Goal: Transaction & Acquisition: Purchase product/service

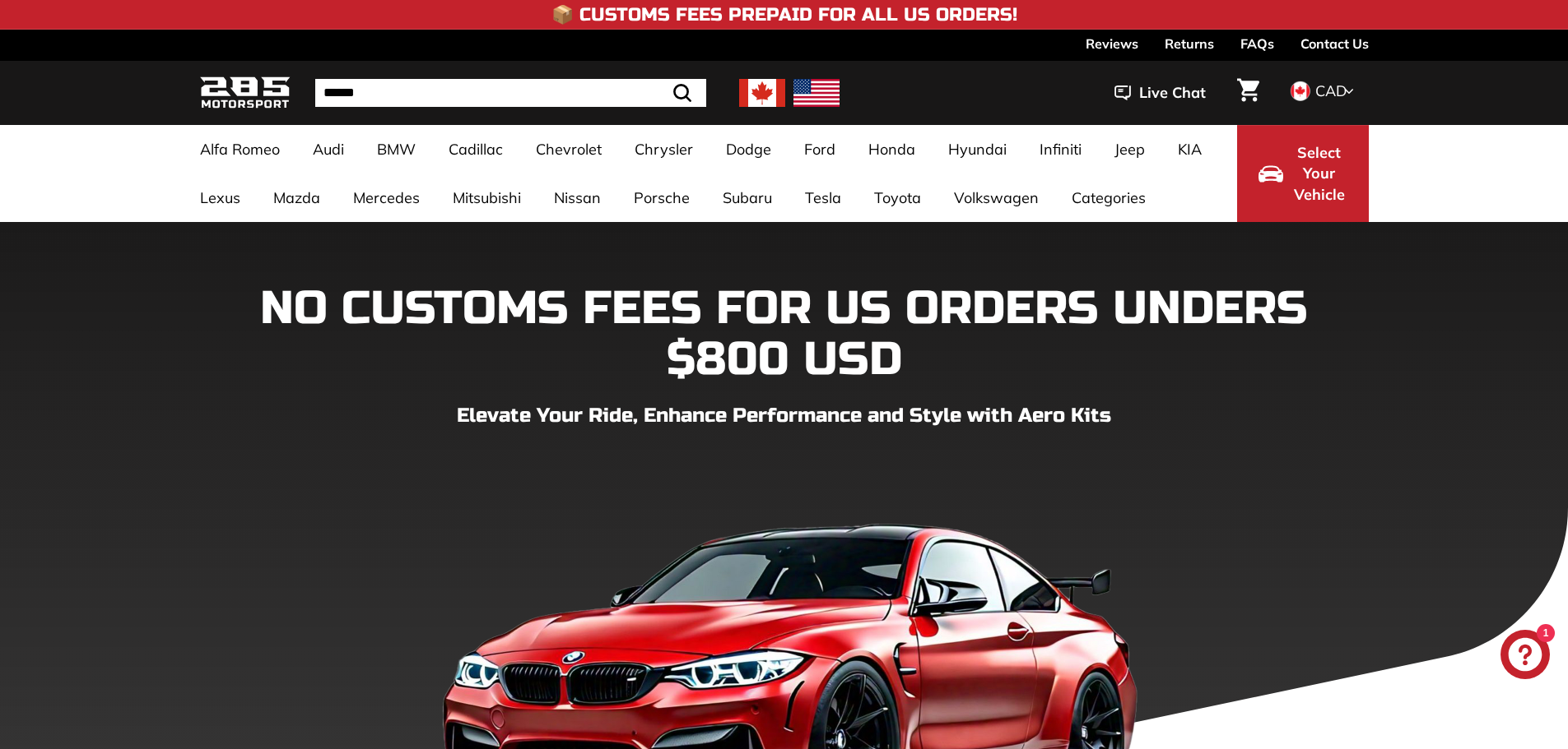
click at [751, 99] on img at bounding box center [762, 93] width 46 height 28
click at [748, 84] on img at bounding box center [762, 93] width 46 height 28
click at [936, 184] on span "Select Your Vehicle" at bounding box center [1319, 174] width 56 height 64
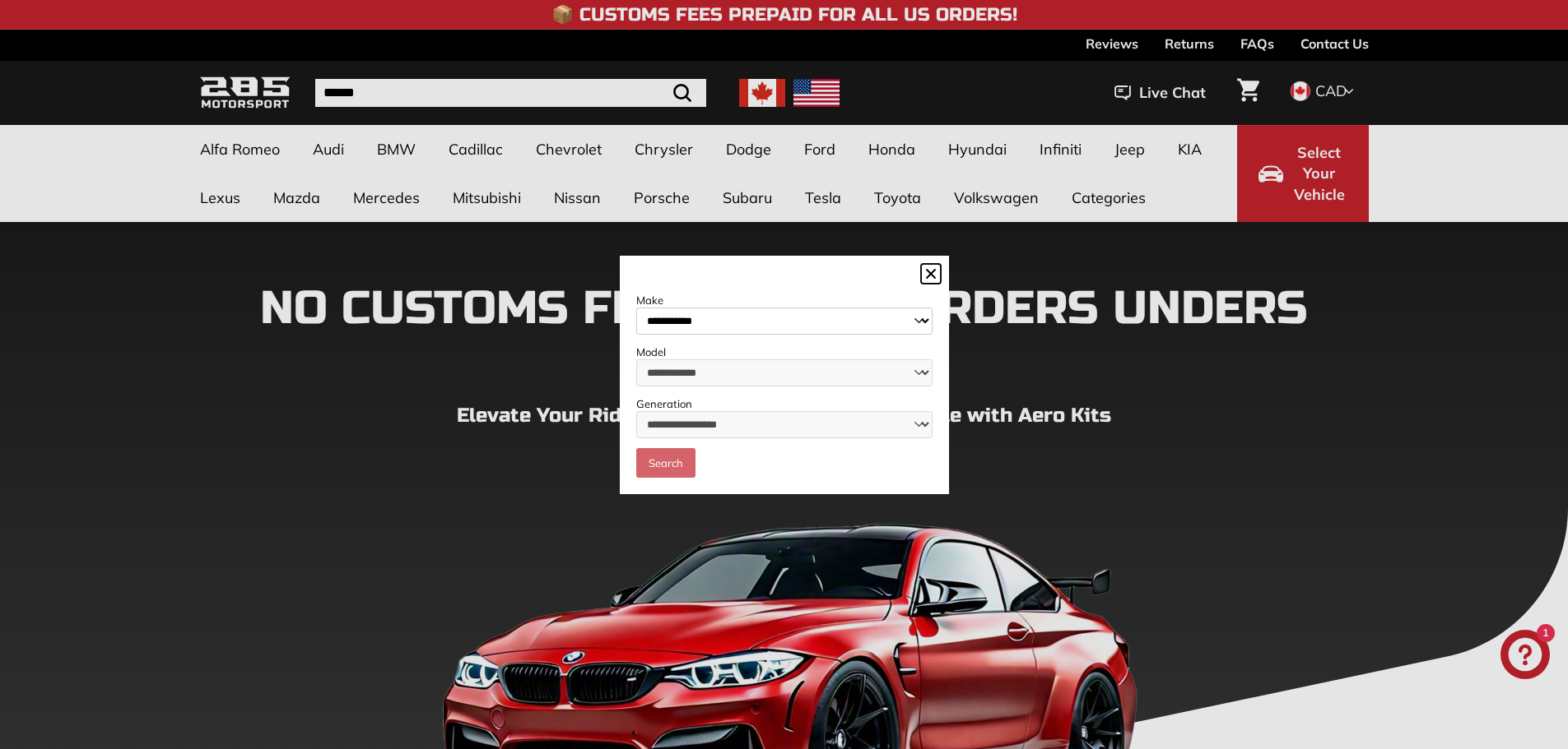
click at [896, 256] on dialog "**********" at bounding box center [784, 375] width 329 height 238
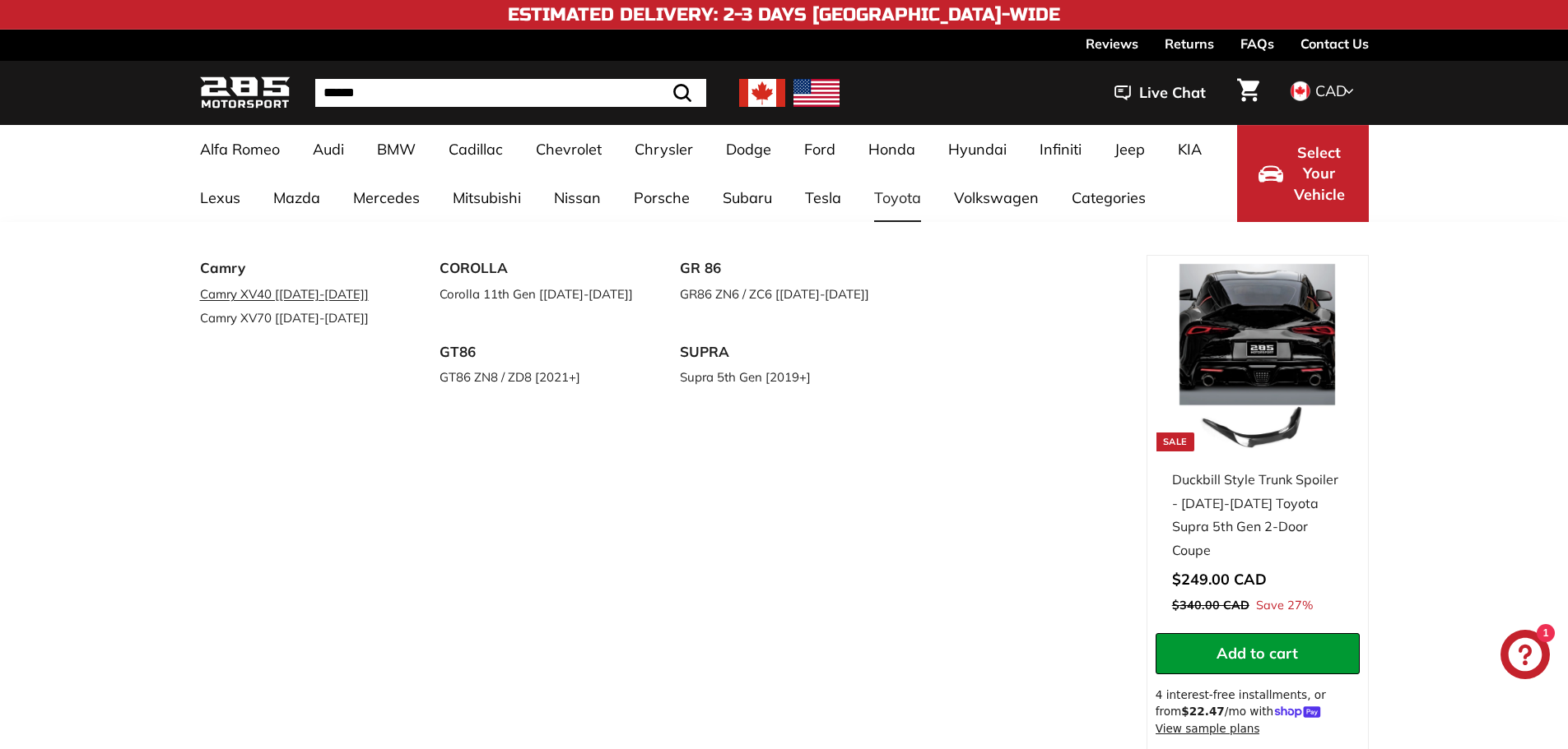
click at [307, 302] on link "Camry XV40 [[DATE]-[DATE]]" at bounding box center [298, 295] width 195 height 24
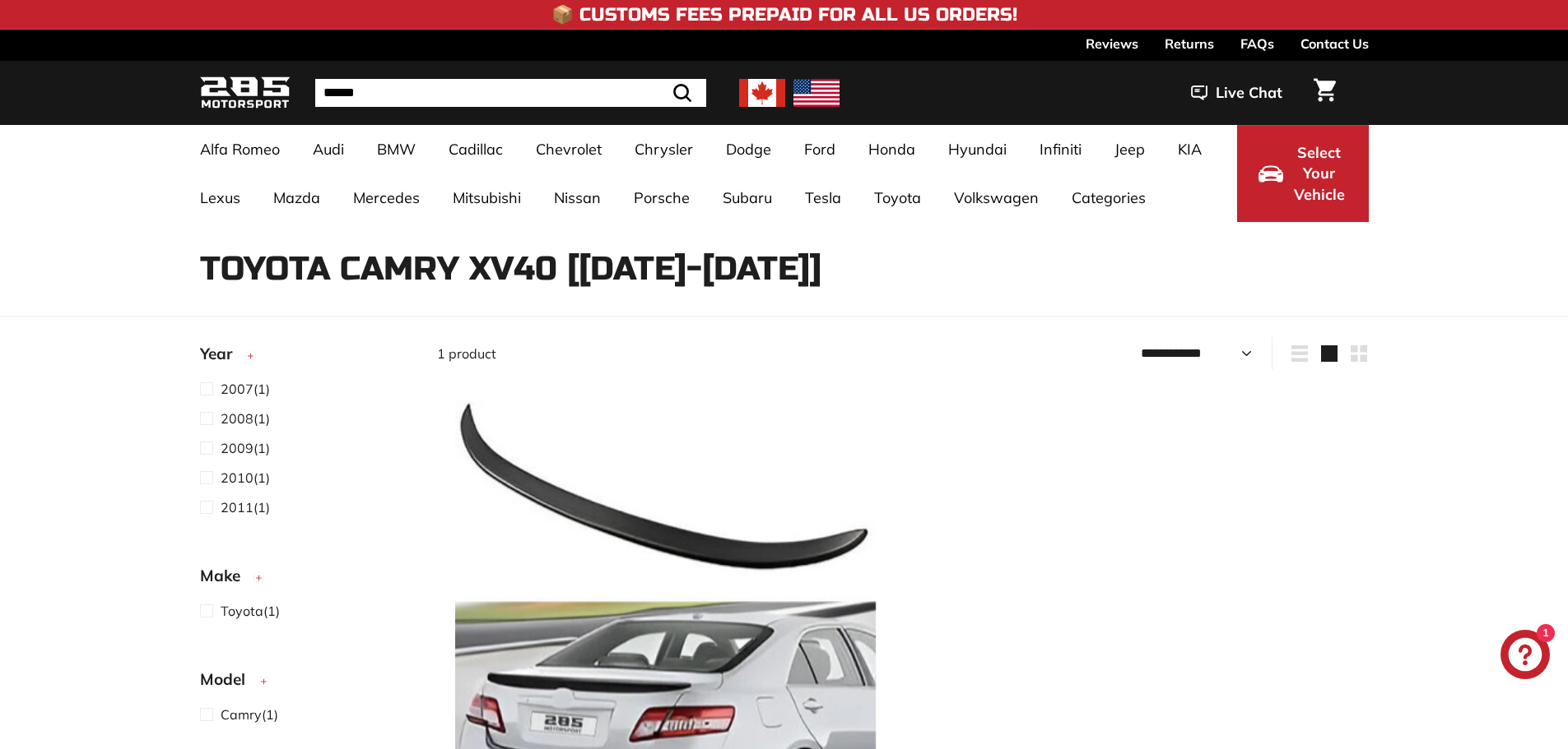
select select "**********"
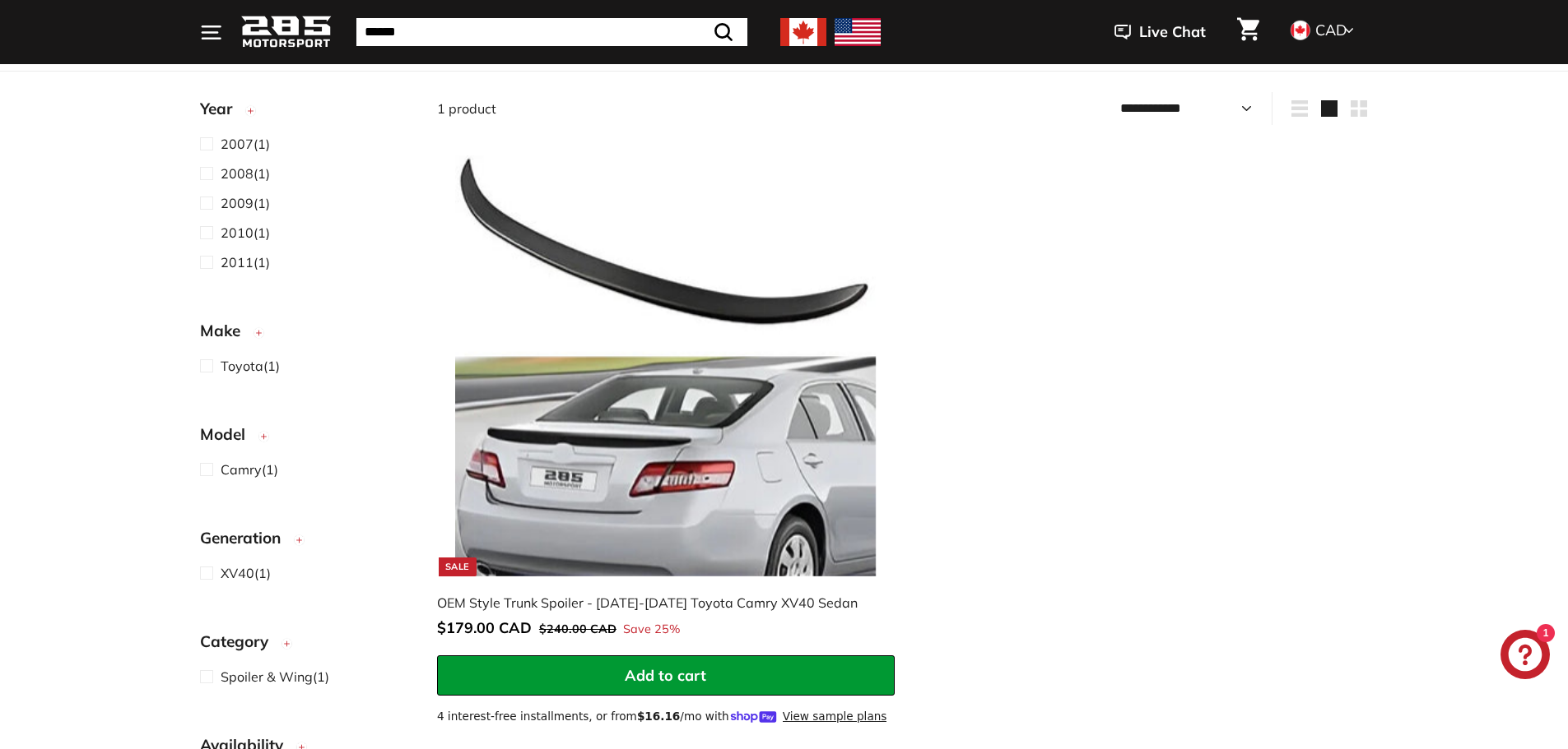
scroll to position [247, 0]
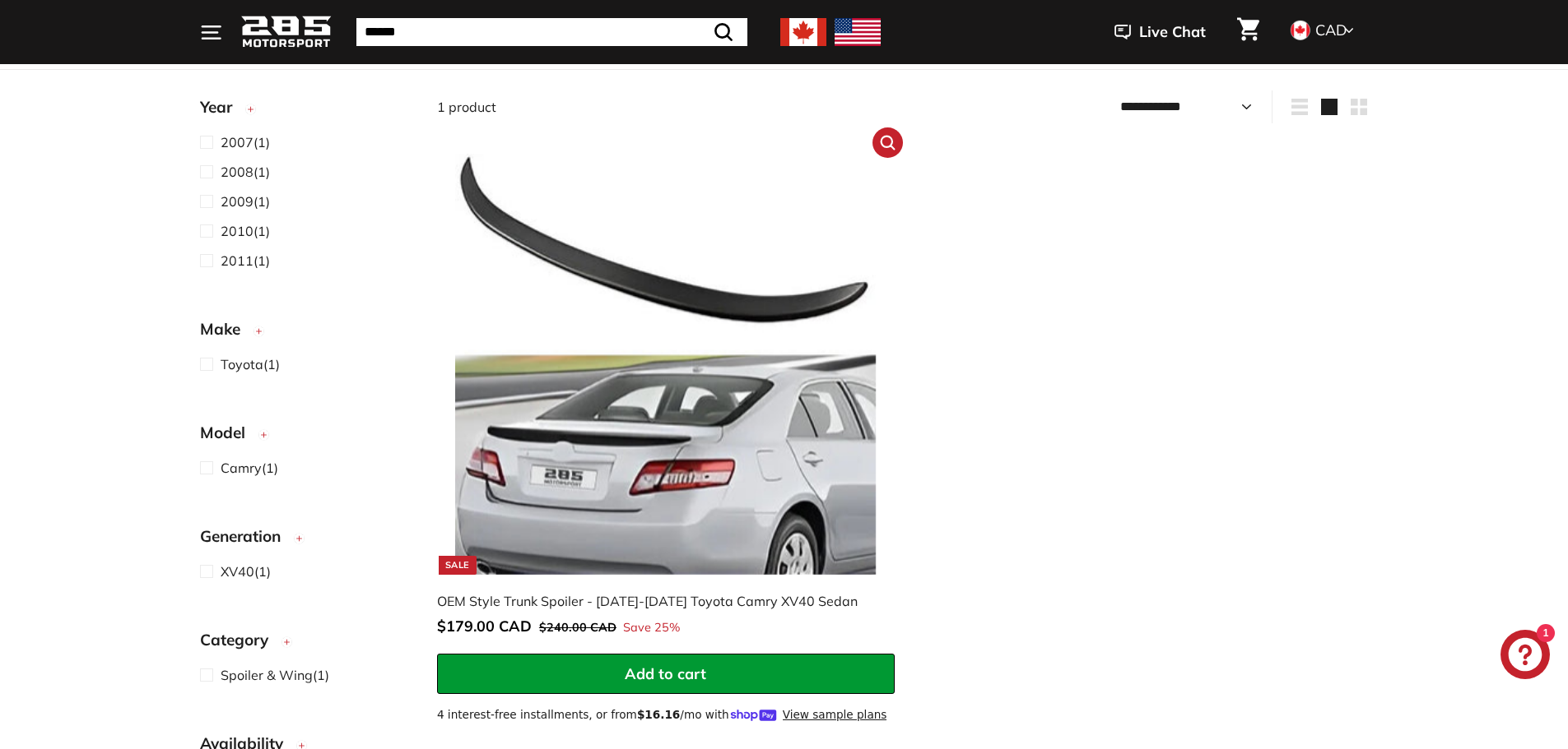
click at [701, 497] on img at bounding box center [664, 363] width 420 height 420
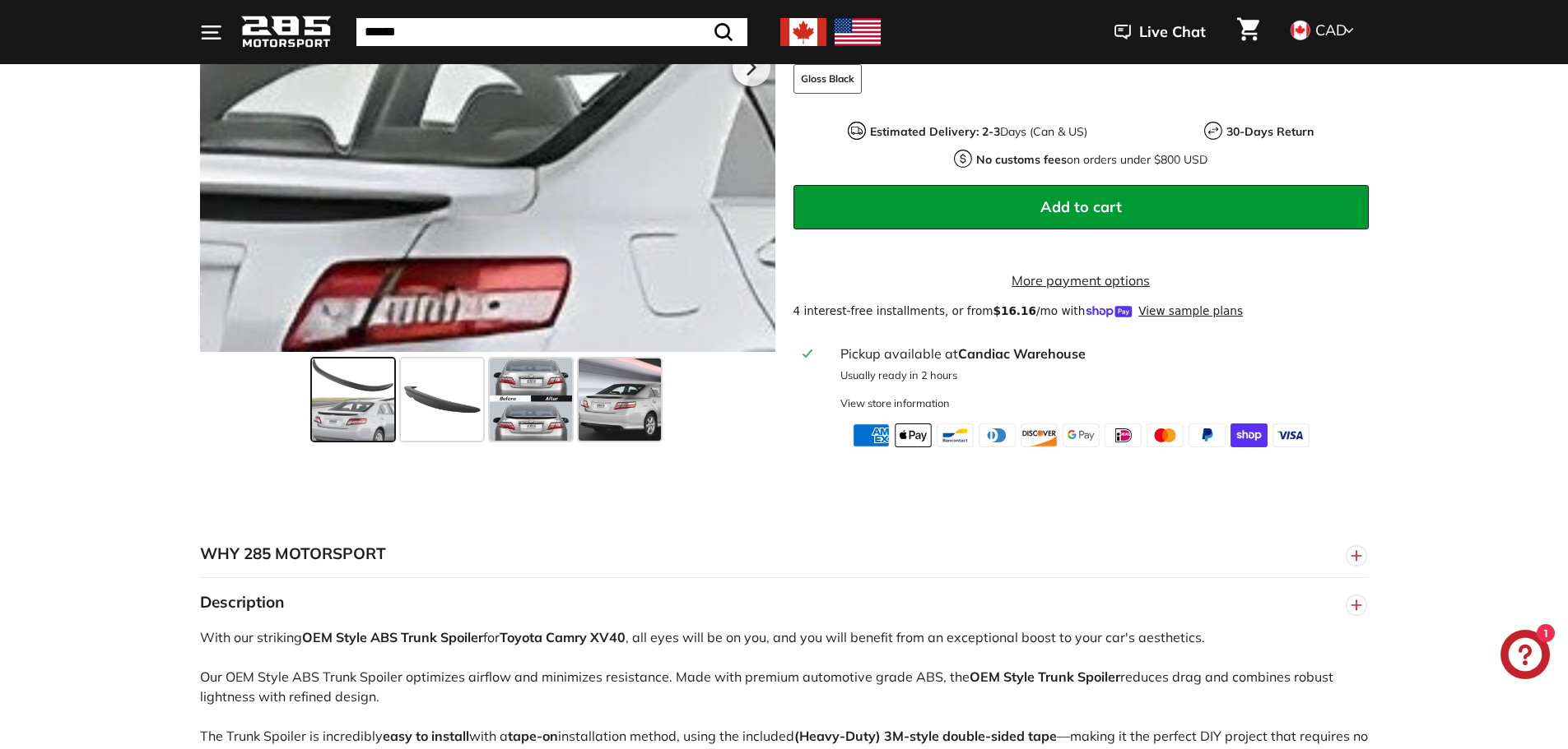
scroll to position [576, 0]
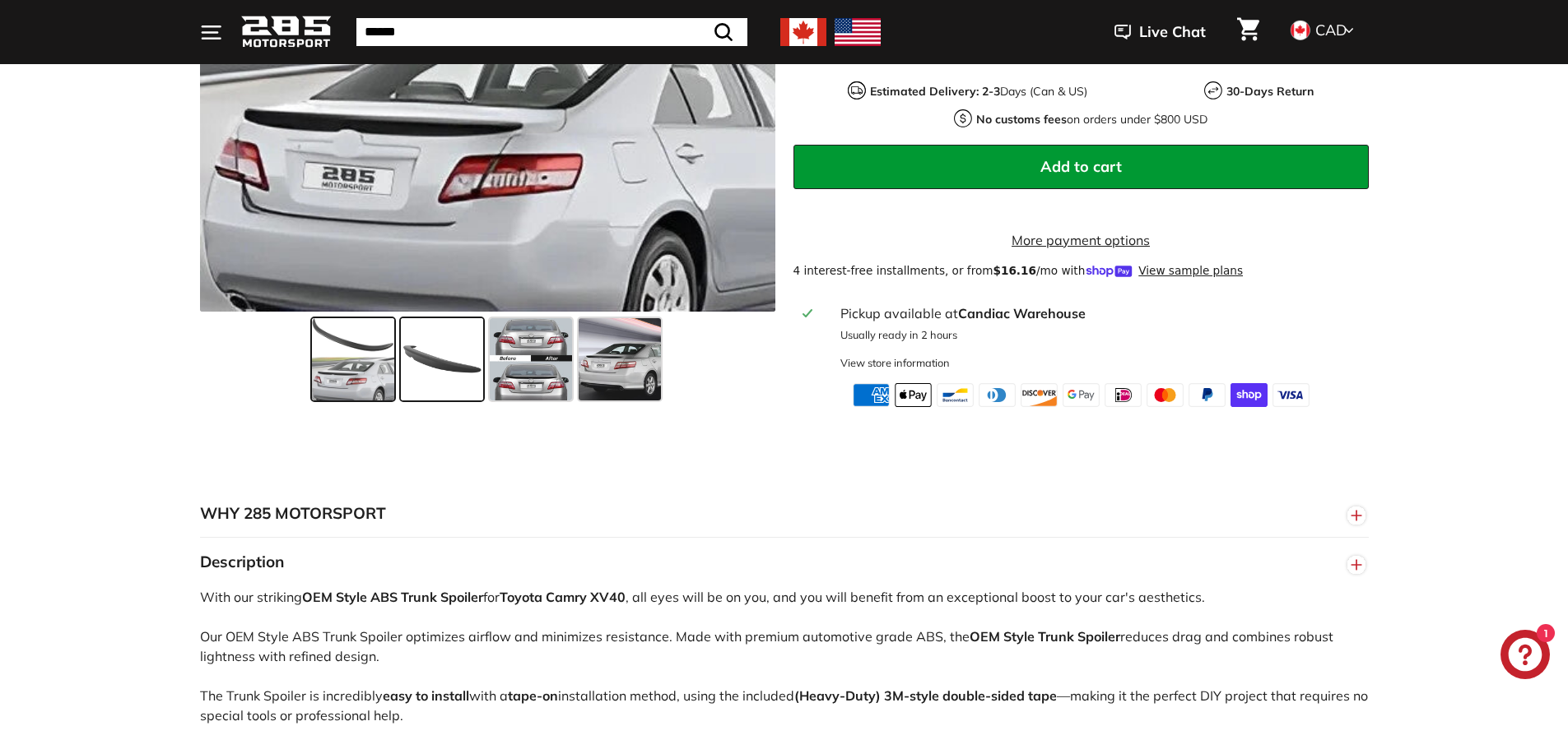
click at [431, 380] on span at bounding box center [442, 359] width 82 height 82
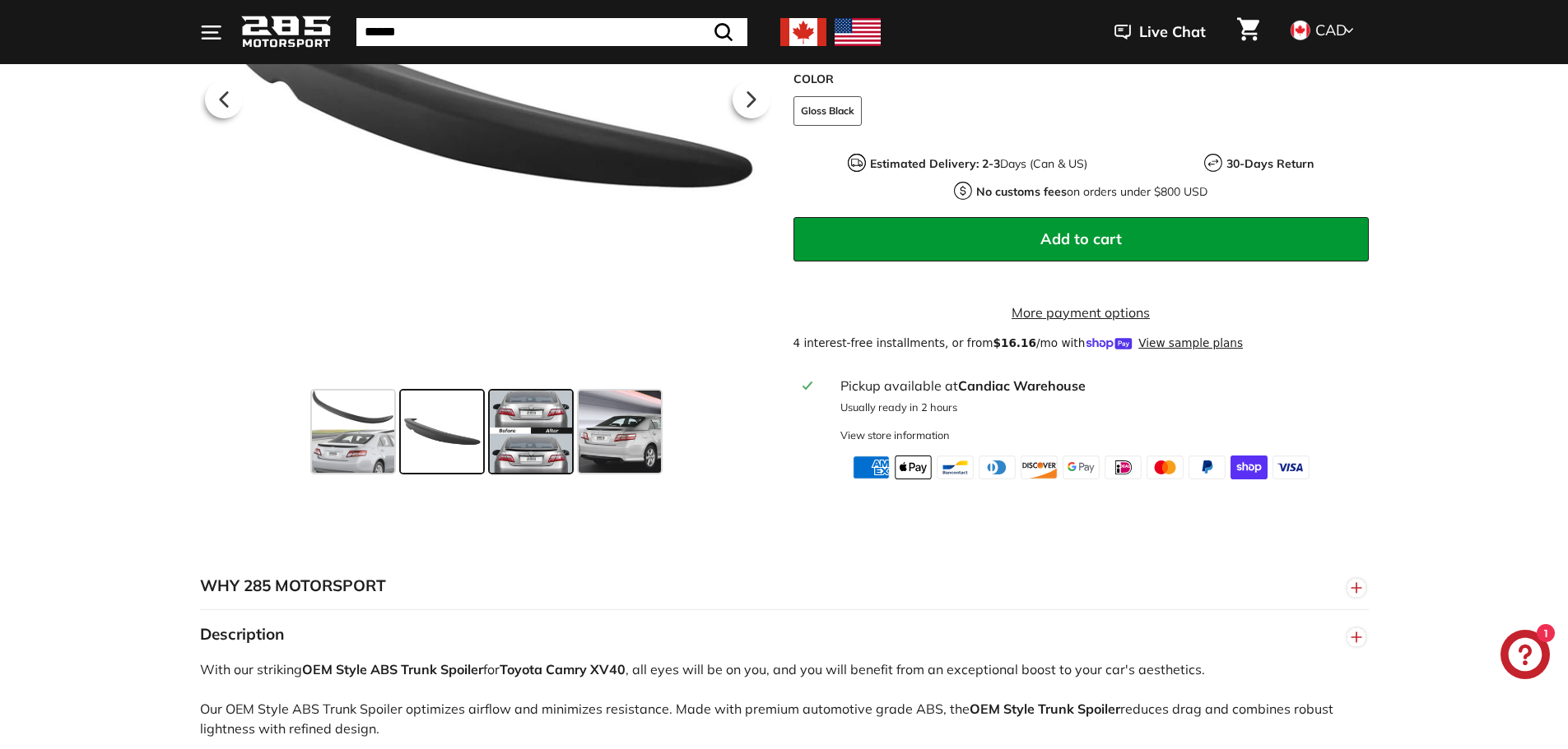
scroll to position [329, 0]
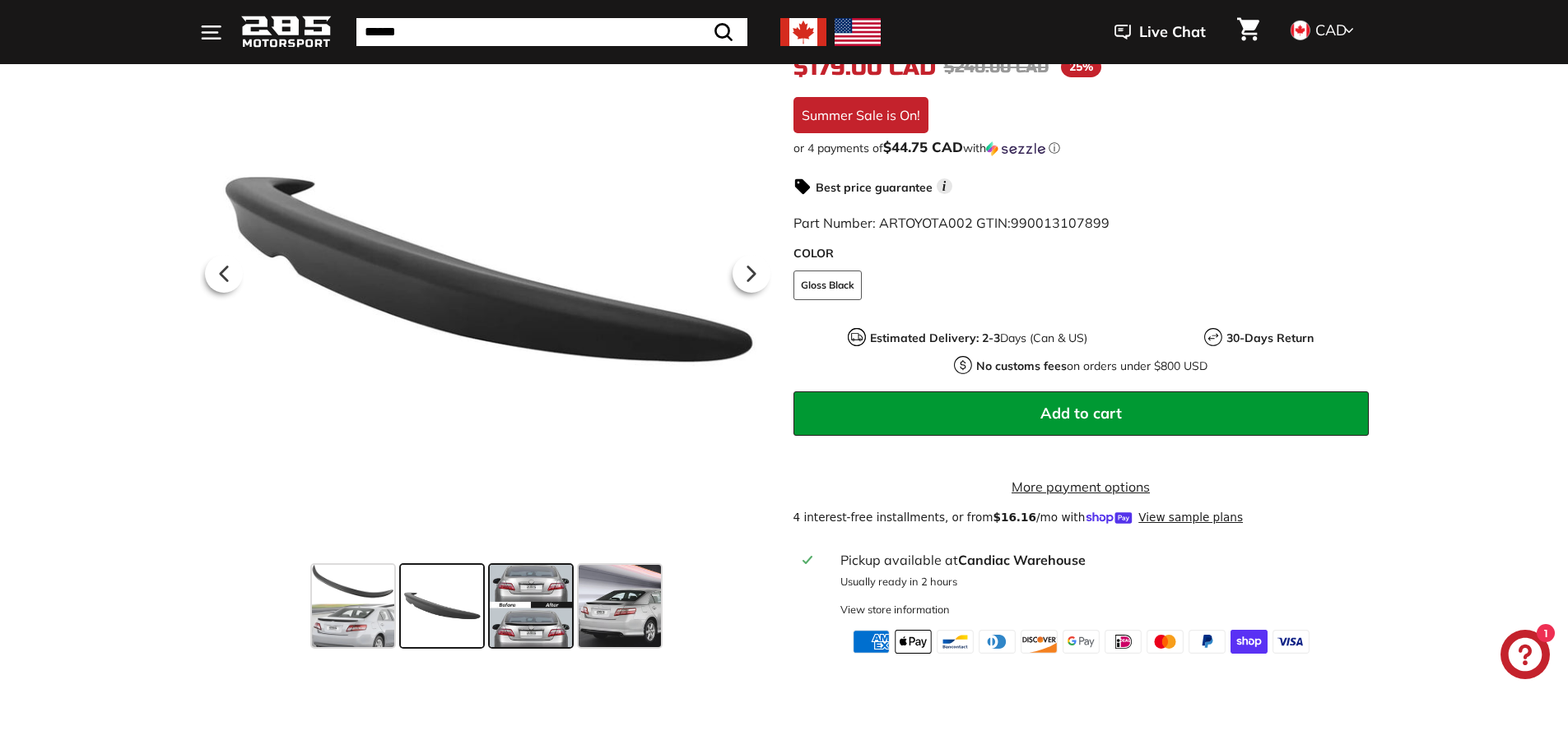
click at [532, 628] on span at bounding box center [530, 606] width 82 height 82
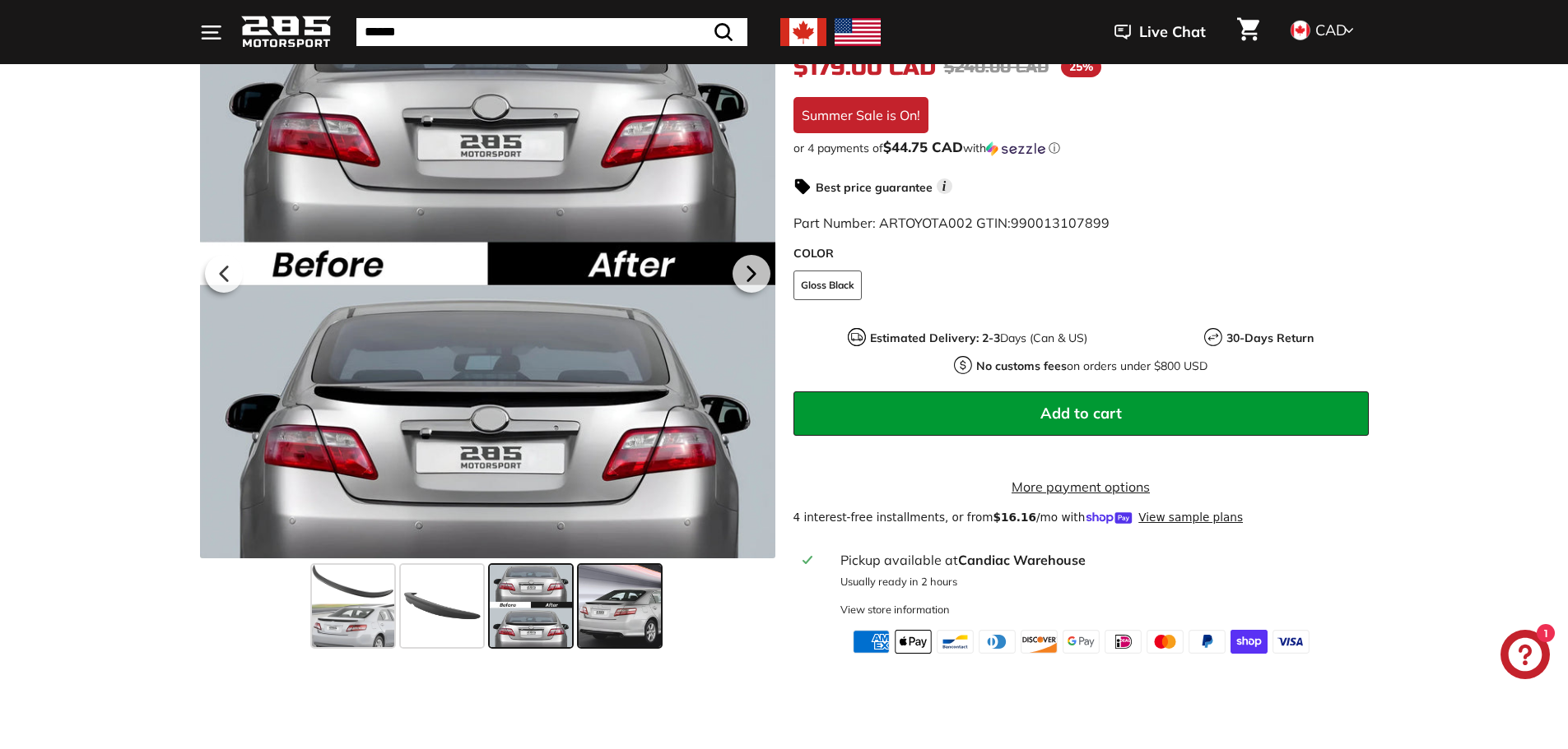
click at [655, 630] on span at bounding box center [619, 606] width 82 height 82
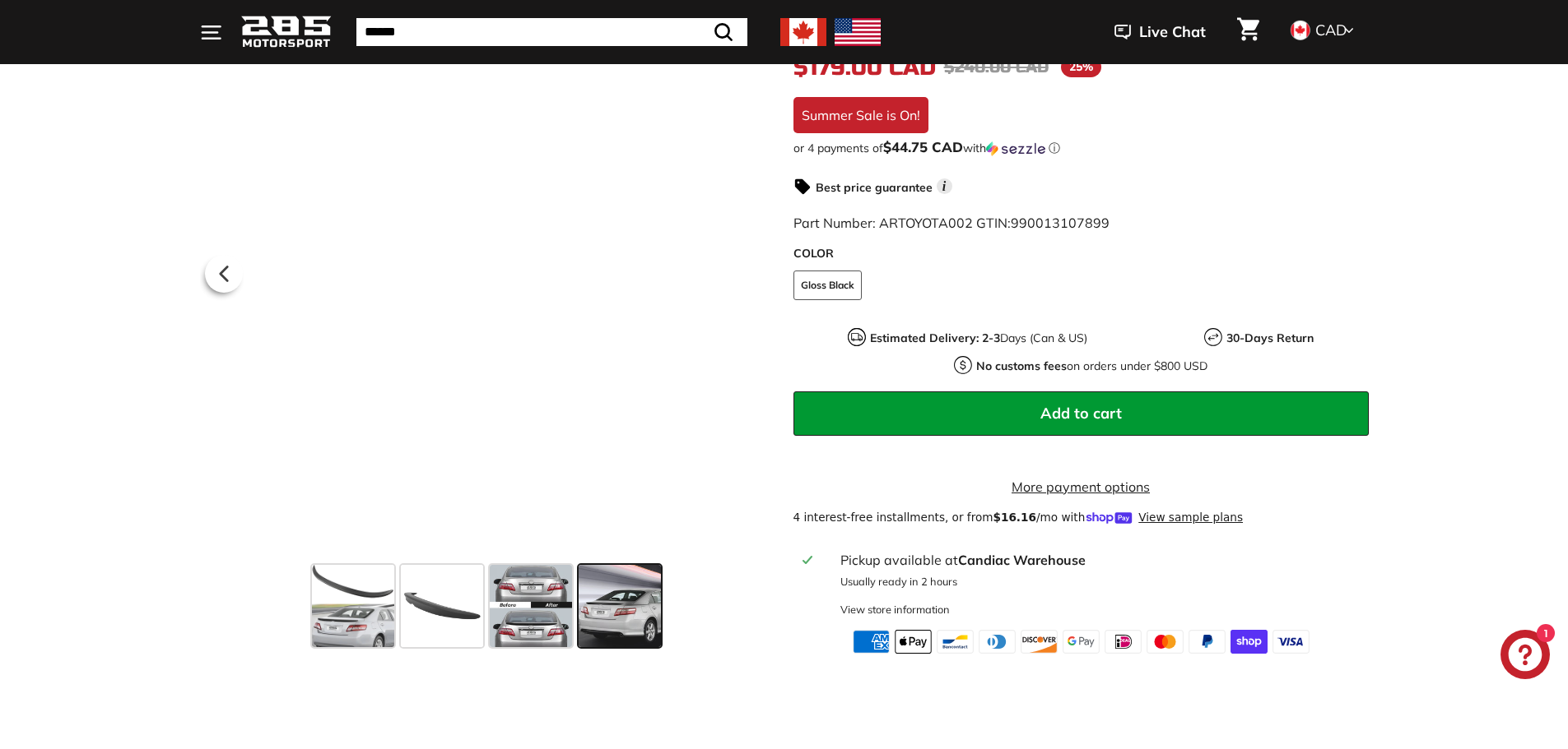
scroll to position [247, 0]
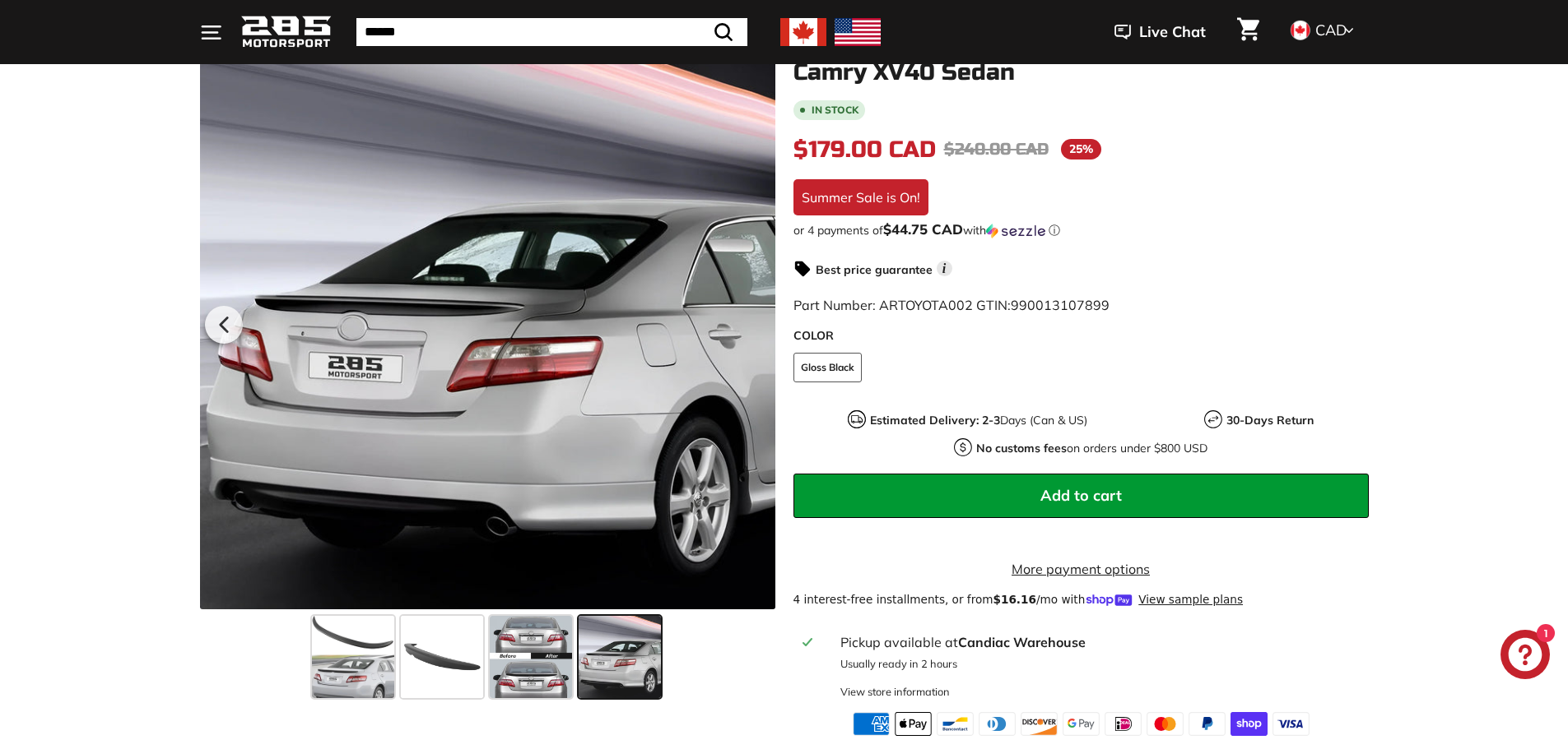
click at [1081, 486] on span "Add to cart" at bounding box center [1081, 496] width 81 height 19
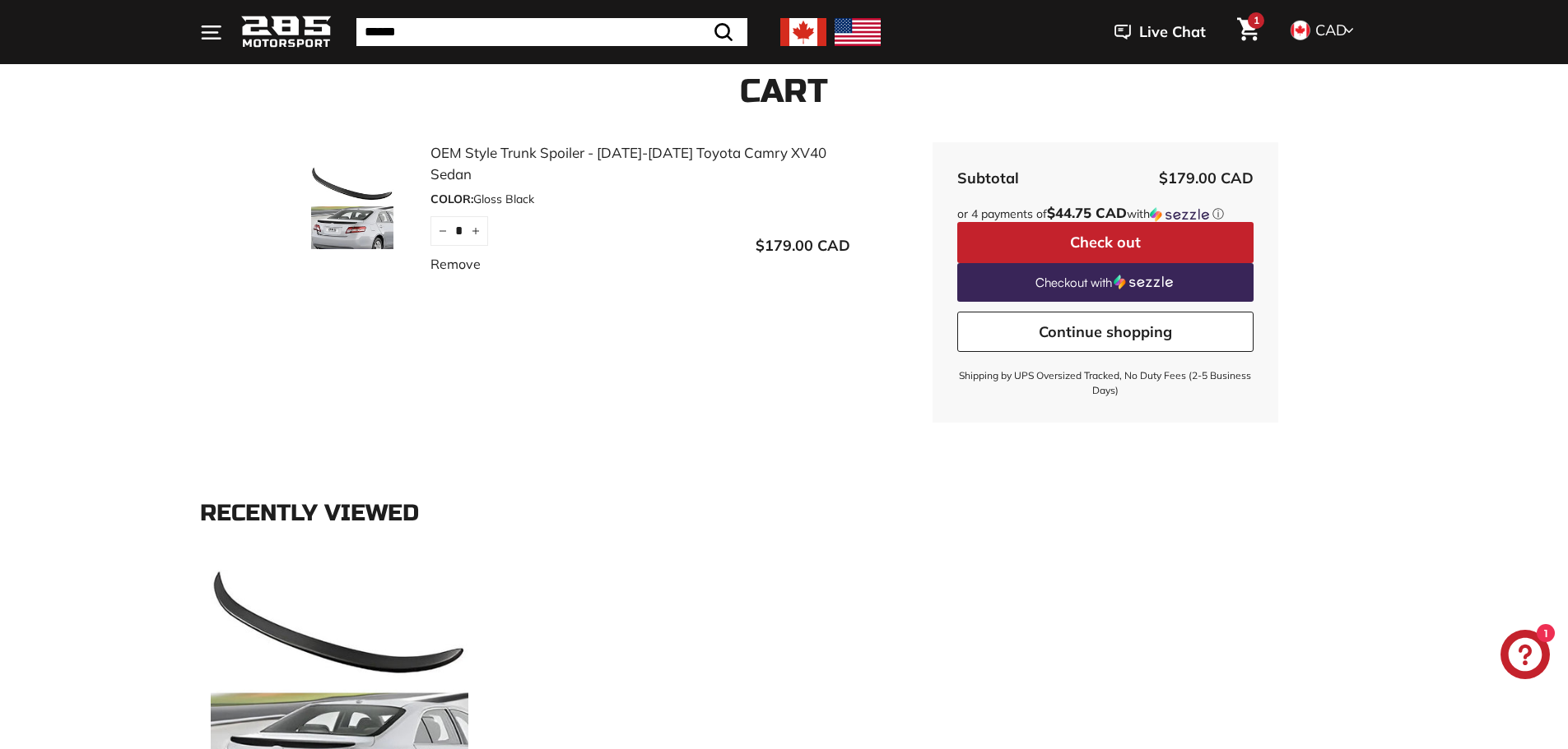
scroll to position [165, 0]
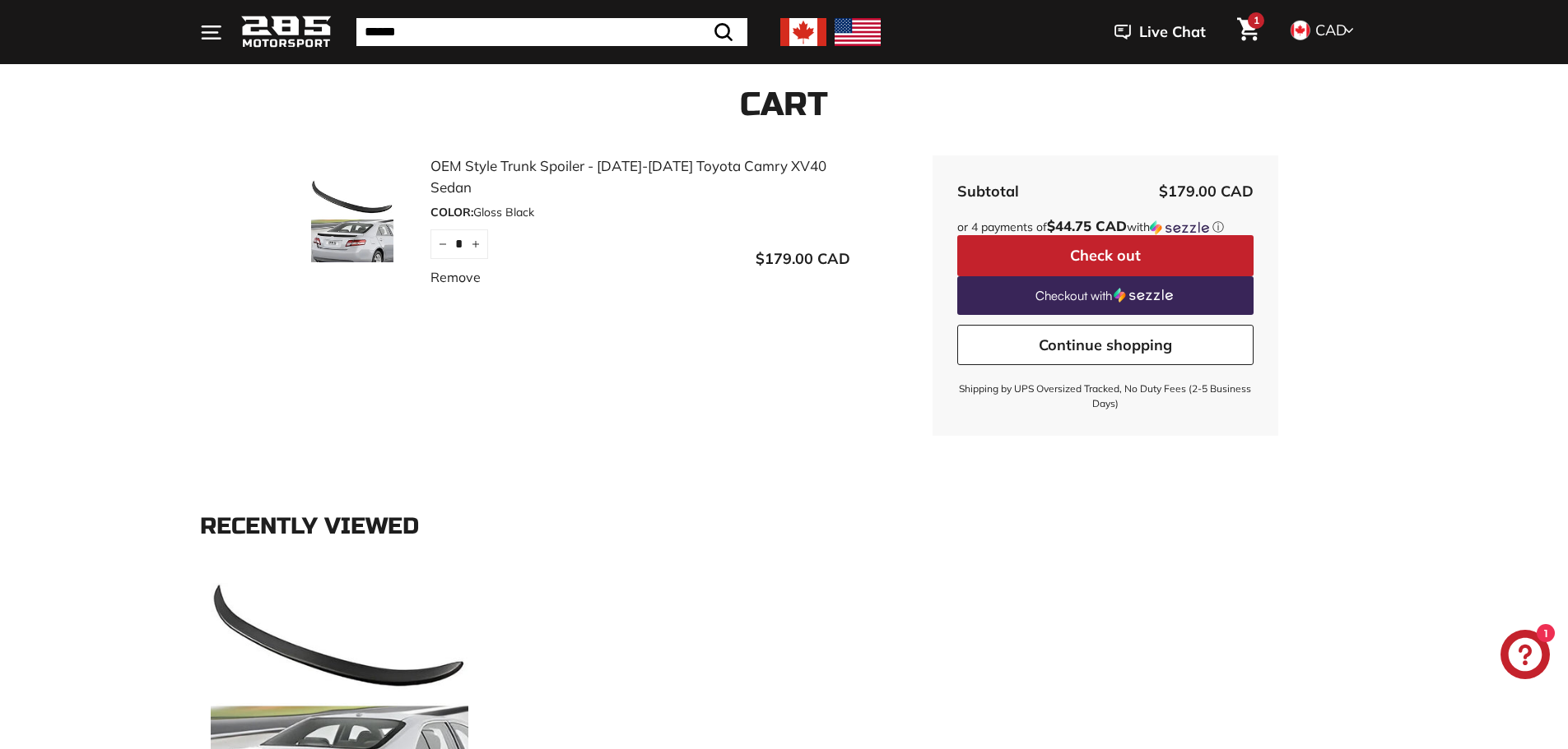
click at [1064, 244] on button "Check out" at bounding box center [1105, 256] width 297 height 41
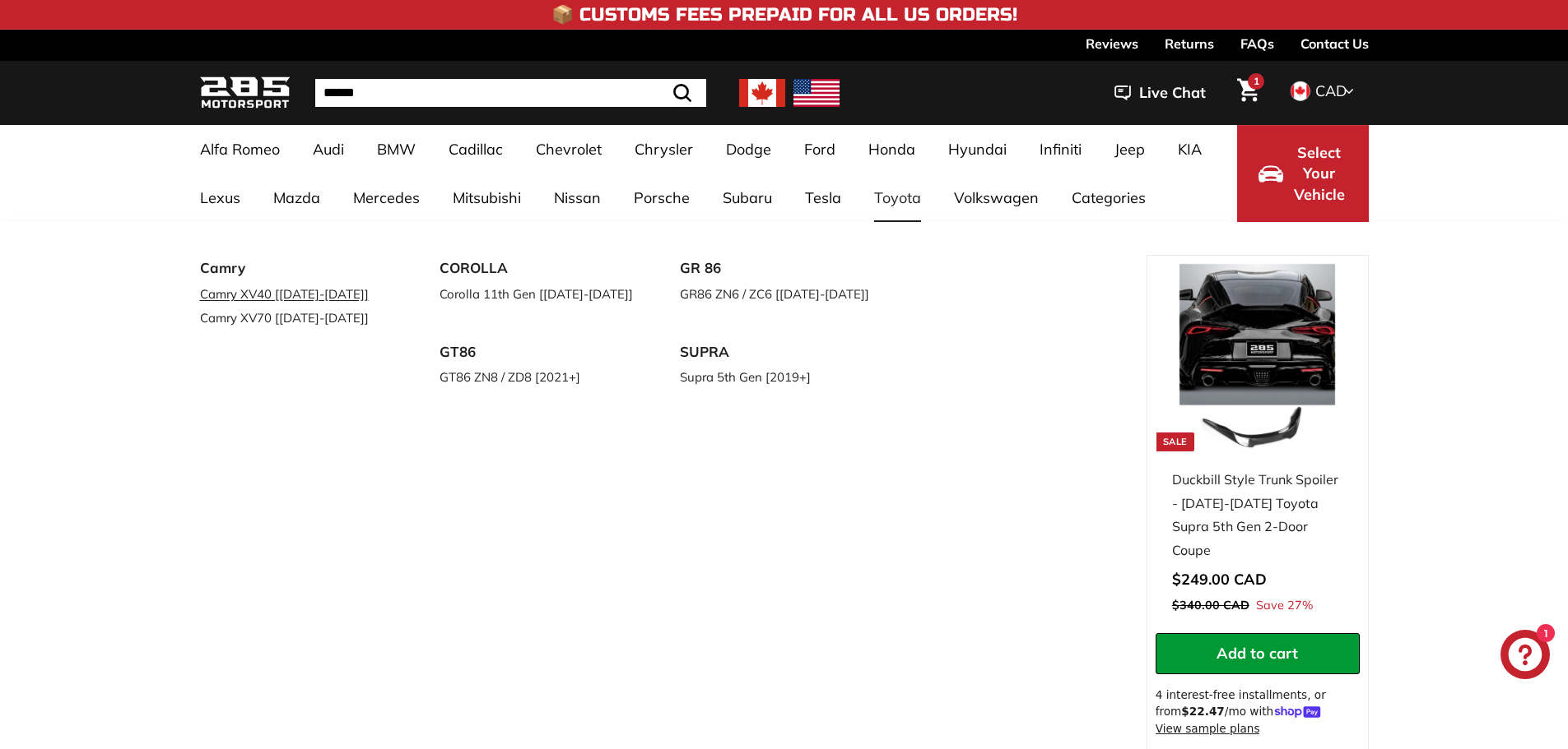
click at [323, 296] on link "Camry XV40 [[DATE]-[DATE]]" at bounding box center [298, 295] width 195 height 24
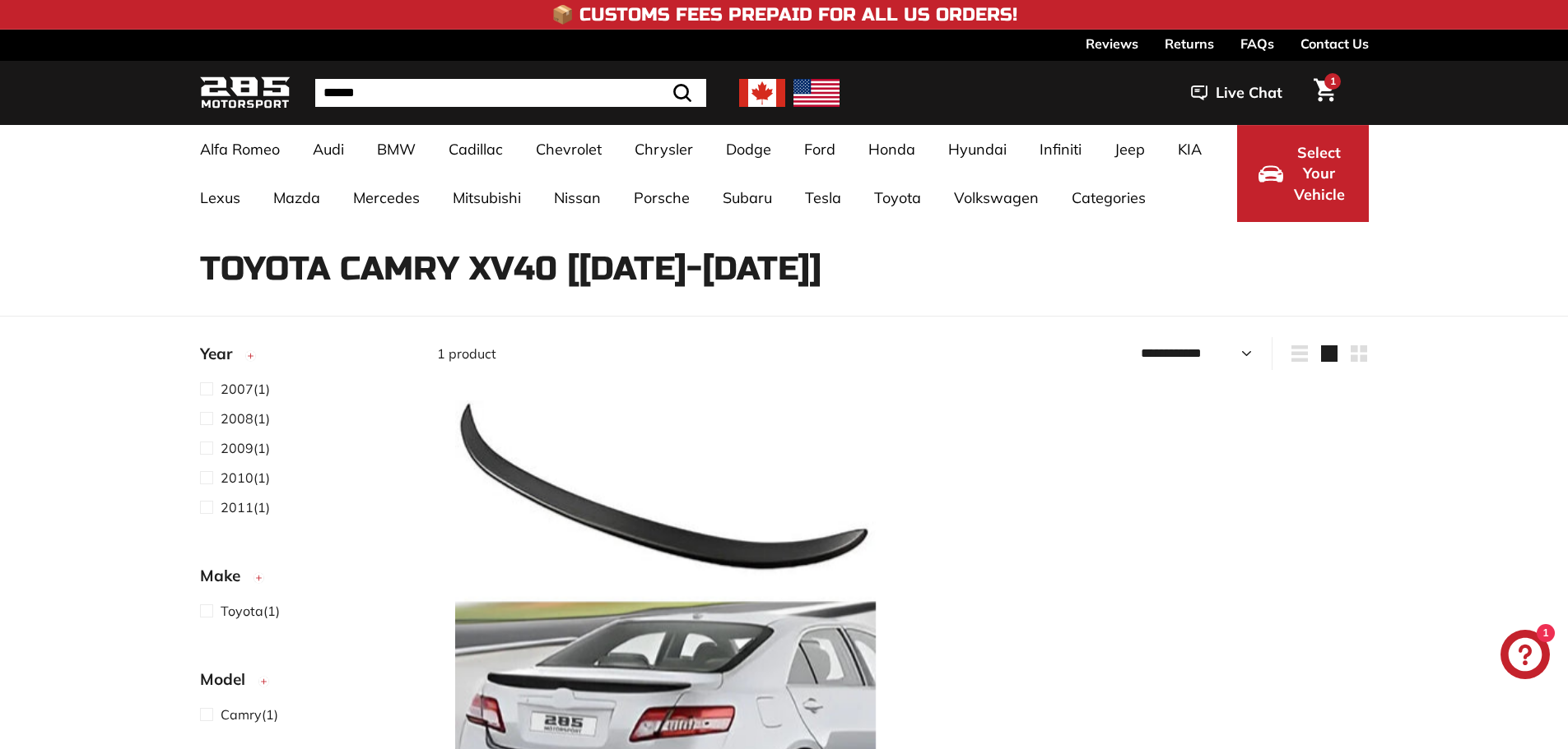
select select "**********"
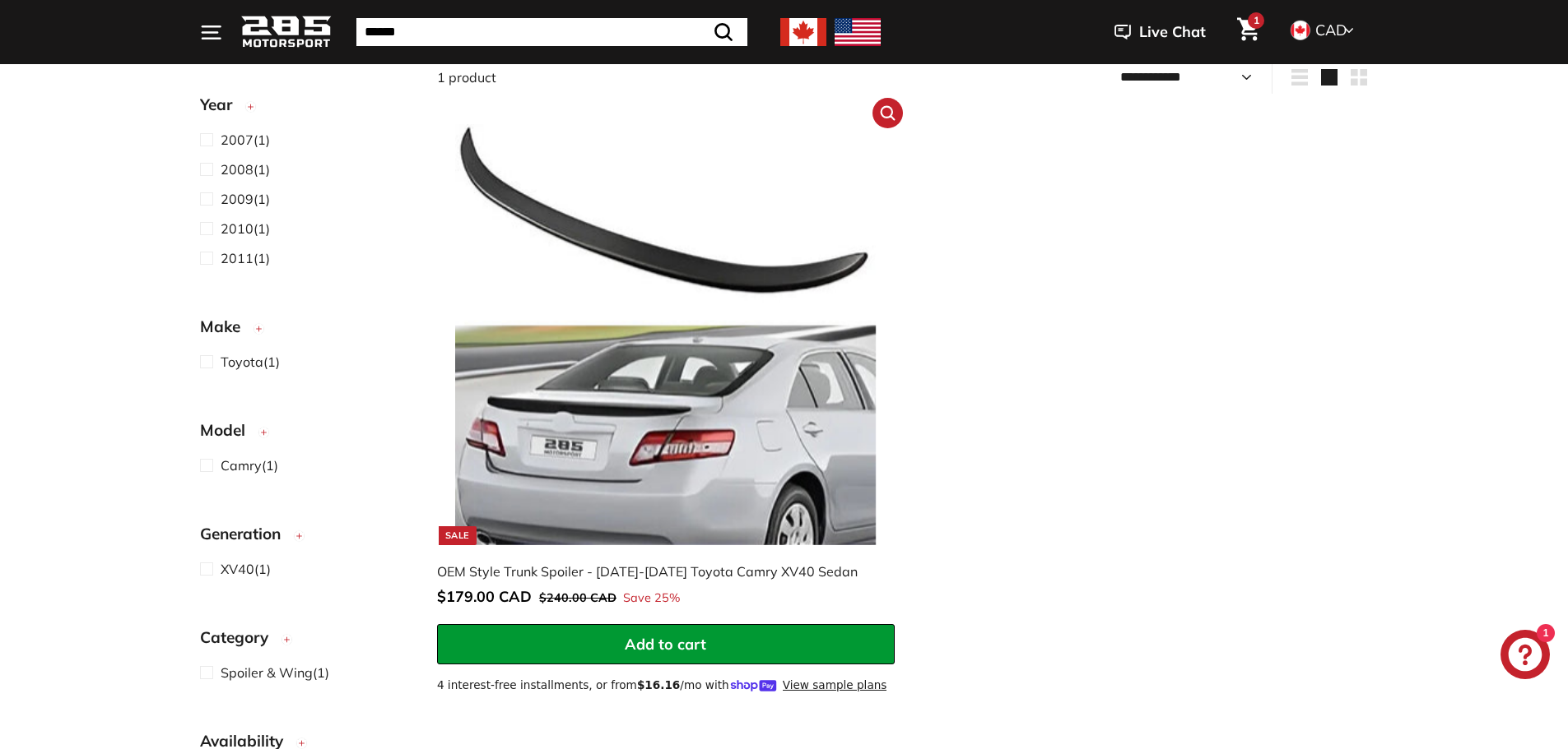
scroll to position [329, 0]
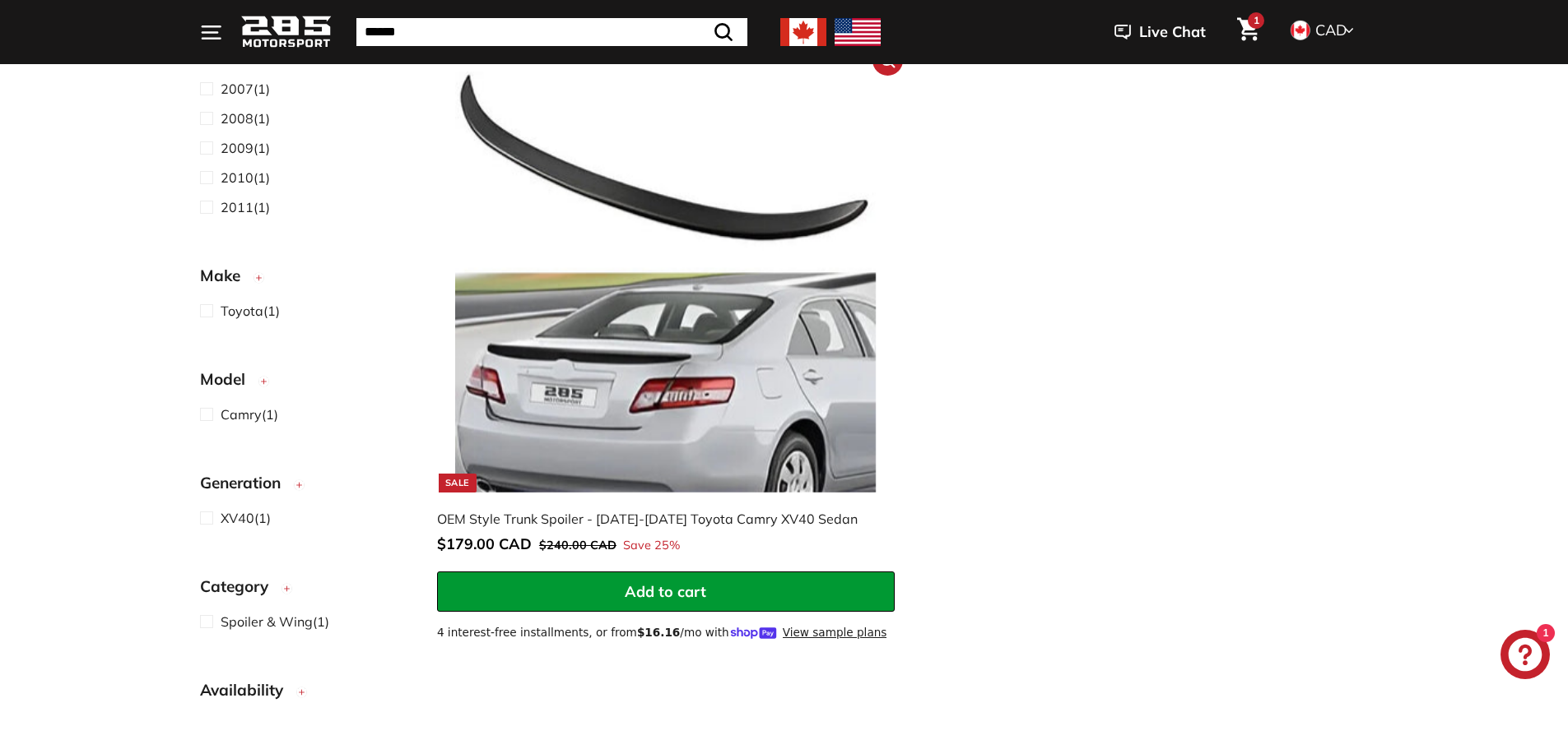
click at [630, 385] on img at bounding box center [664, 281] width 420 height 420
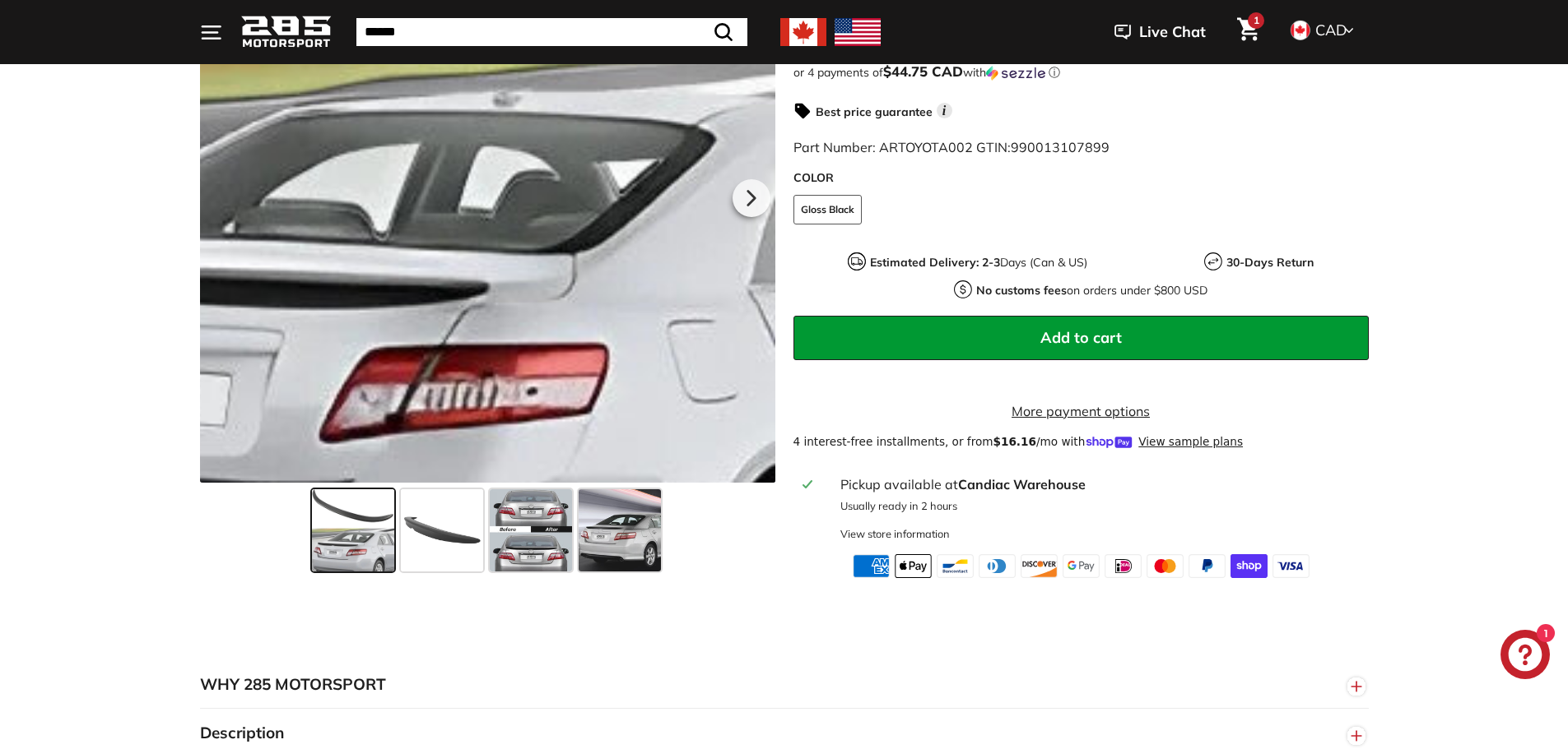
scroll to position [411, 0]
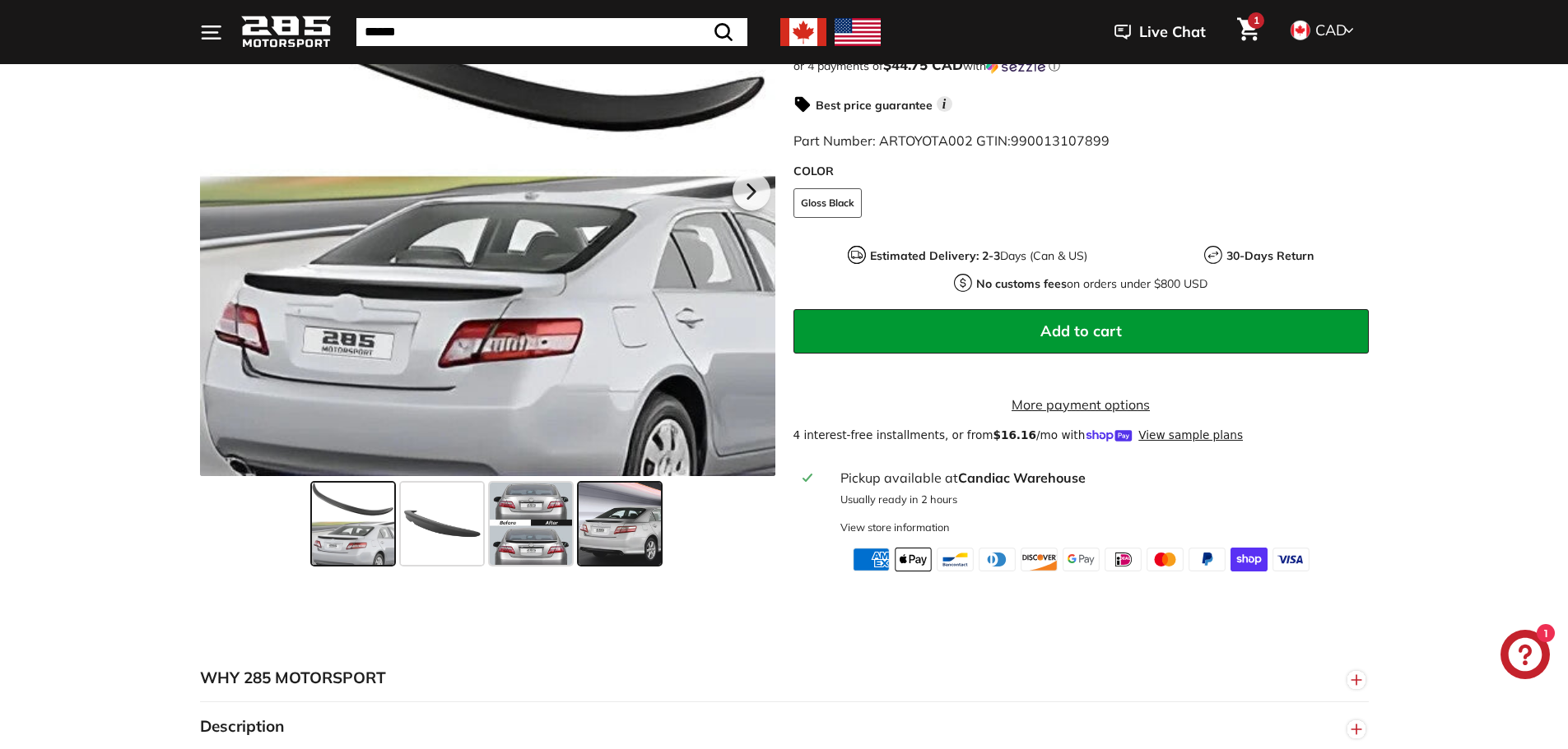
click at [612, 545] on span at bounding box center [619, 524] width 82 height 82
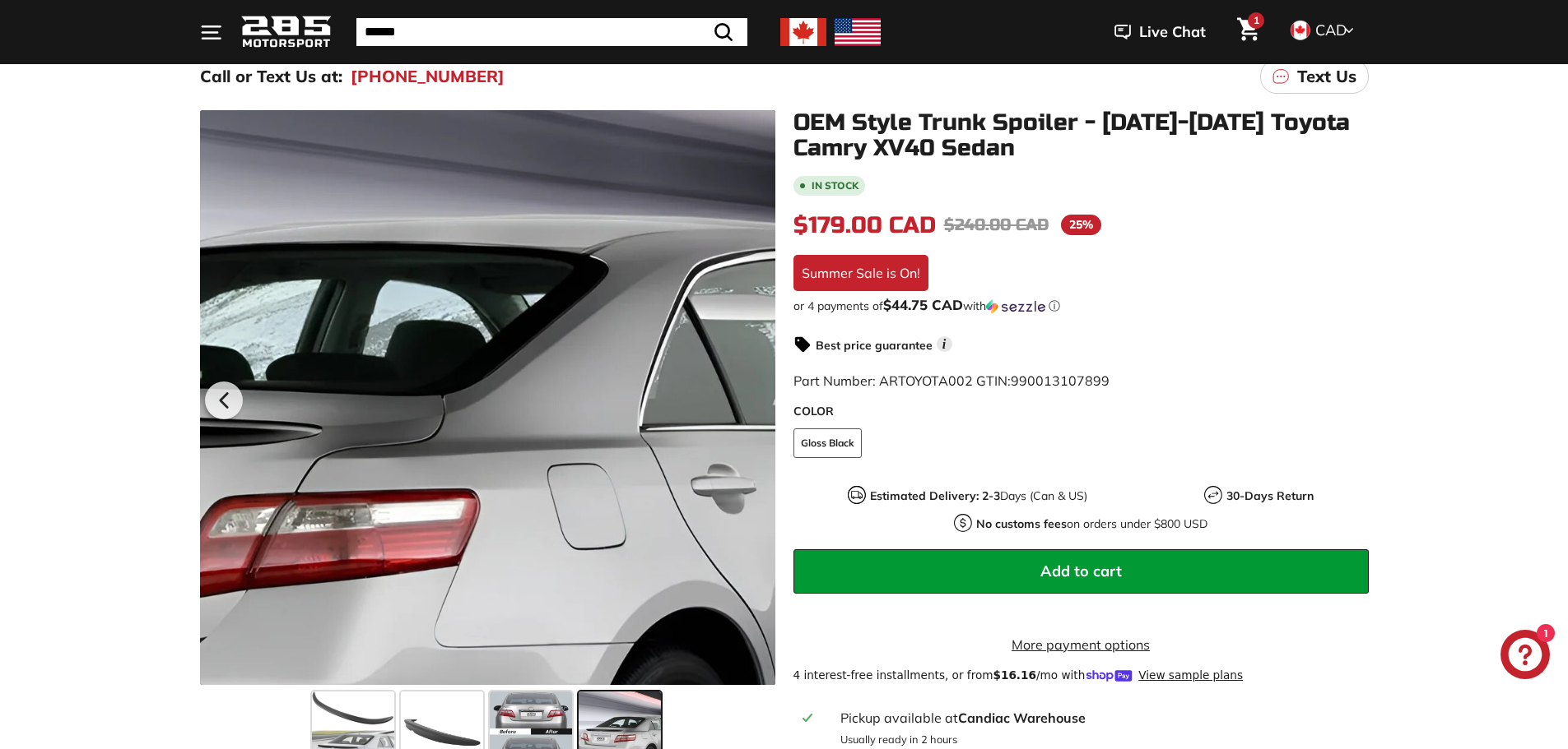
scroll to position [165, 0]
